Goal: Find specific page/section: Find specific page/section

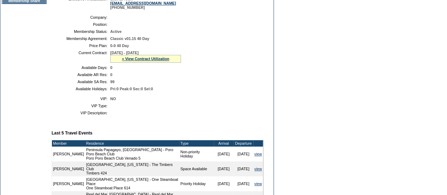
scroll to position [35, 0]
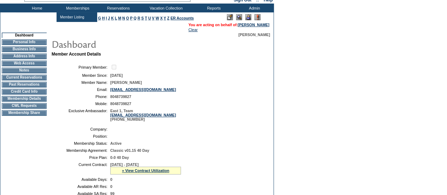
click at [228, 110] on table "Primary Member: Member Since: 5/5/2016 Member Name: Hugh Rabb Email: hughrabb@y…" at bounding box center [158, 92] width 212 height 63
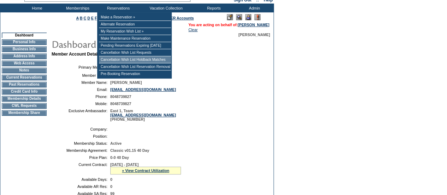
click at [170, 62] on td "Cancellation Wish List Holdback Matches" at bounding box center [135, 59] width 72 height 7
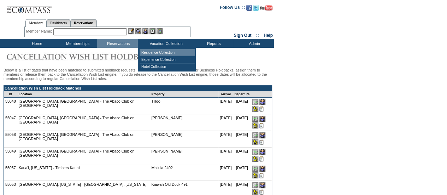
click at [164, 52] on td "Residence Collection" at bounding box center [167, 52] width 55 height 7
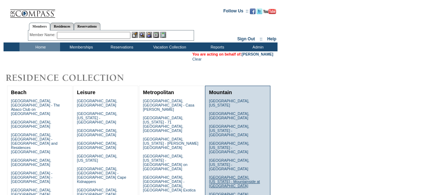
click at [243, 175] on link "Lake Tahoe, California - Mountainside at Northstar" at bounding box center [234, 181] width 51 height 13
